Goal: Information Seeking & Learning: Learn about a topic

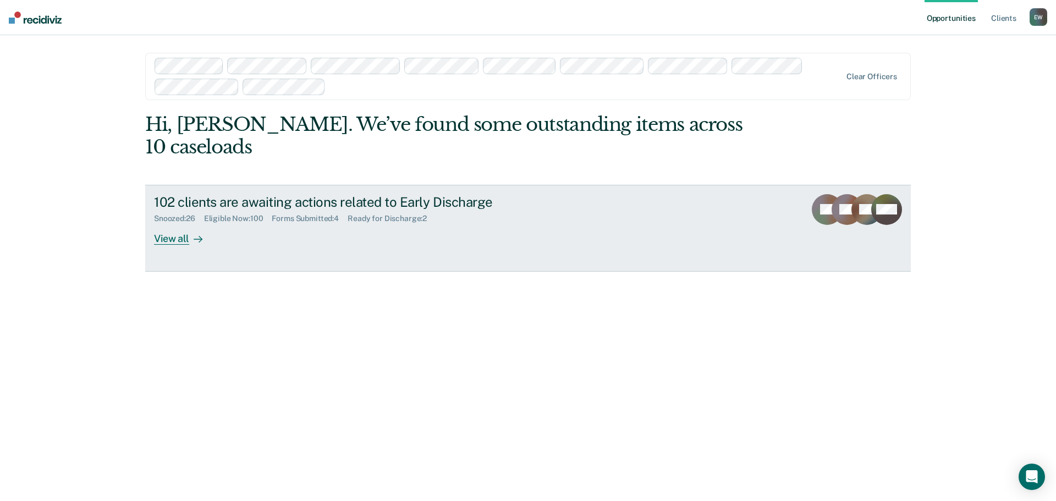
click at [169, 223] on div "View all" at bounding box center [185, 233] width 62 height 21
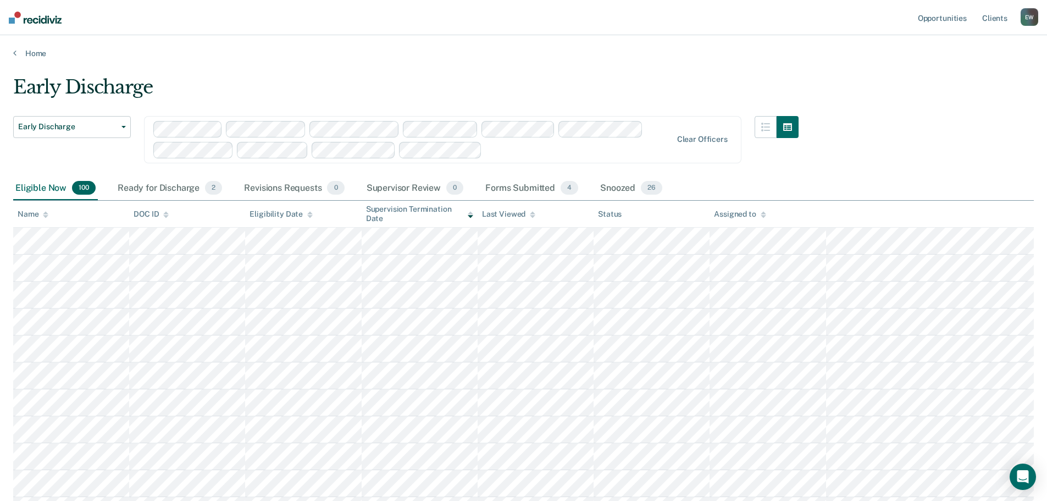
click at [736, 211] on div "Assigned to" at bounding box center [740, 213] width 52 height 9
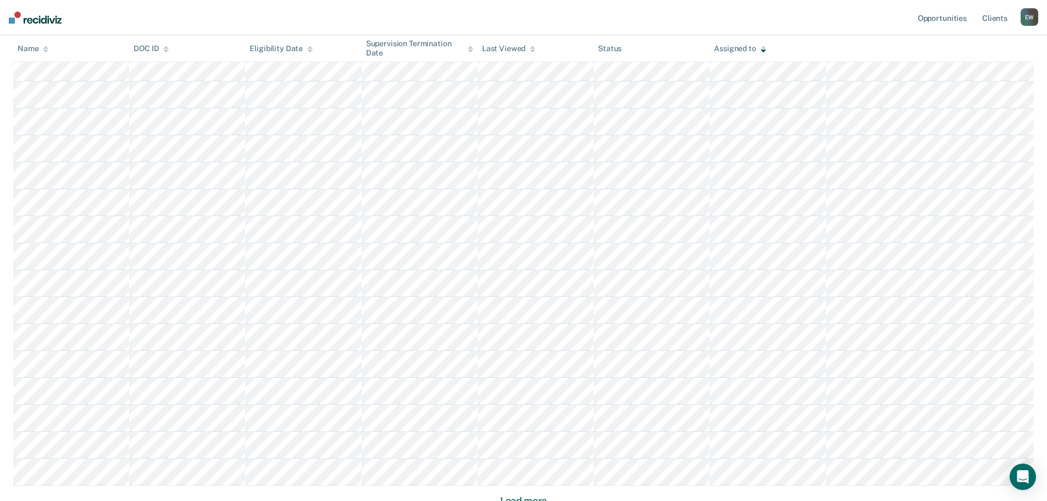
scroll to position [654, 0]
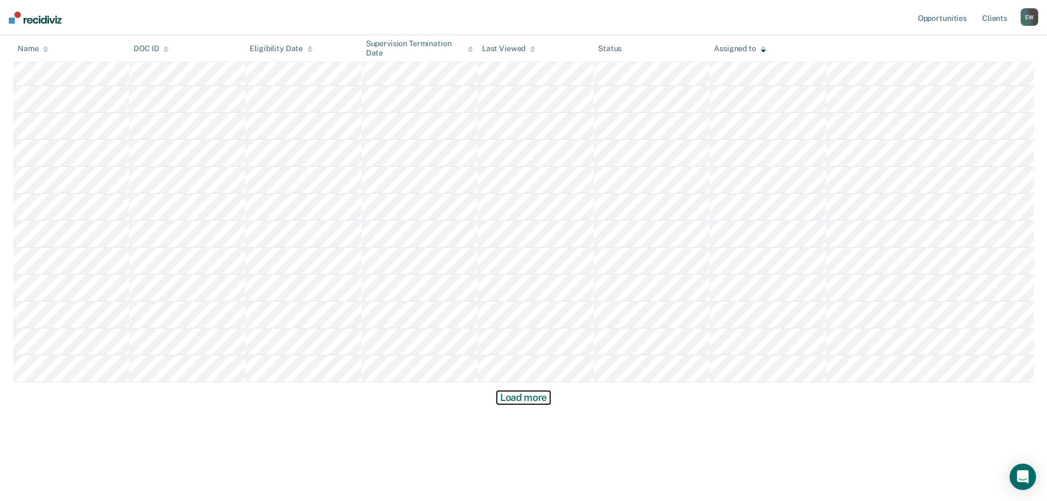
click at [524, 401] on button "Load more" at bounding box center [523, 397] width 53 height 13
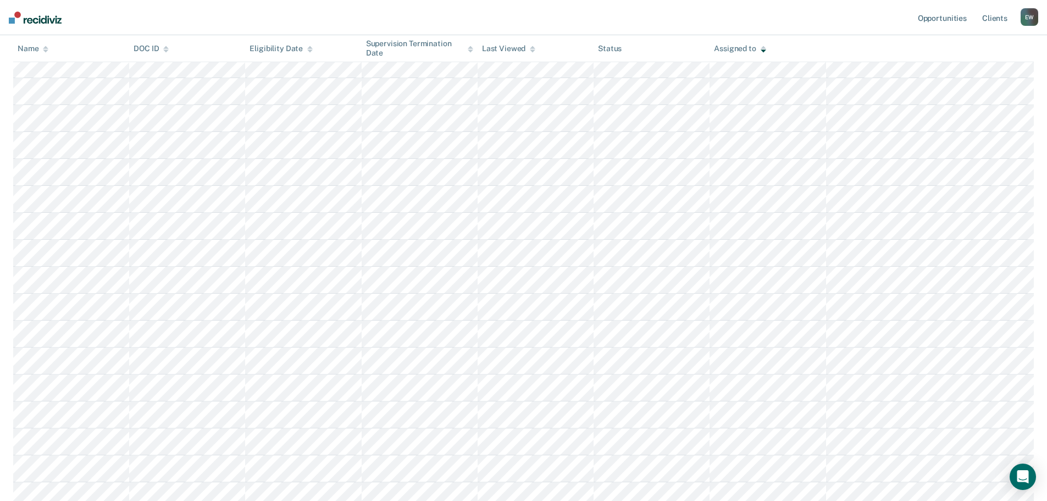
scroll to position [1094, 0]
